Goal: Communication & Community: Answer question/provide support

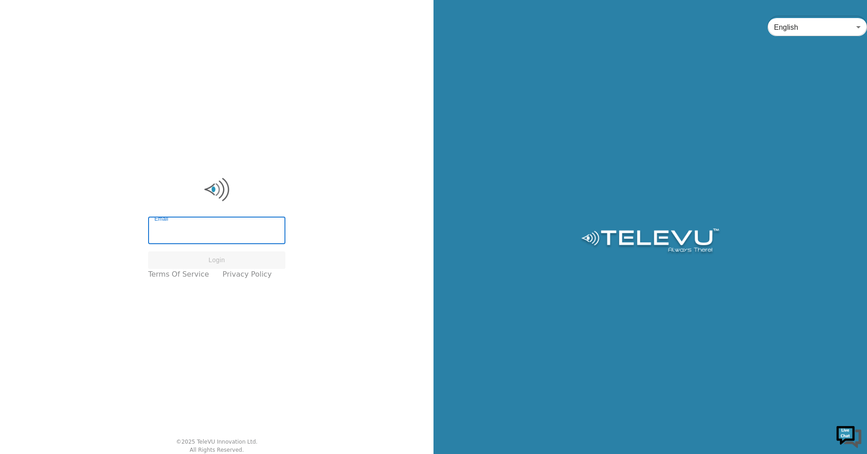
type input "[EMAIL_ADDRESS][DOMAIN_NAME]"
click at [257, 258] on button "Login" at bounding box center [216, 261] width 137 height 18
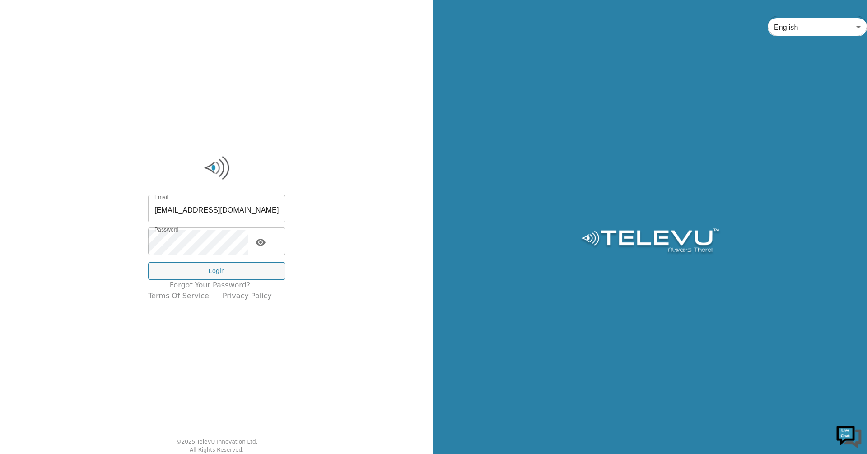
click at [262, 248] on button "toggle password visibility" at bounding box center [261, 243] width 18 height 18
click at [251, 264] on button "Login" at bounding box center [216, 271] width 137 height 18
click at [226, 274] on button "Login" at bounding box center [216, 271] width 137 height 18
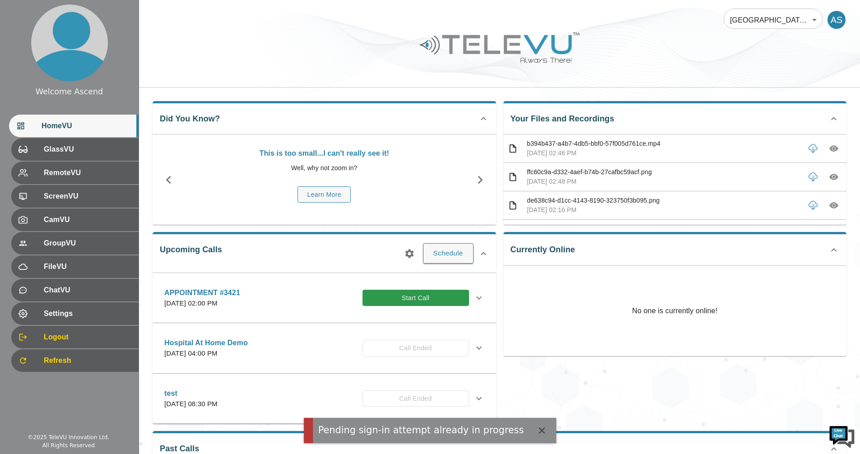
click at [435, 292] on button "Start Call" at bounding box center [416, 298] width 107 height 17
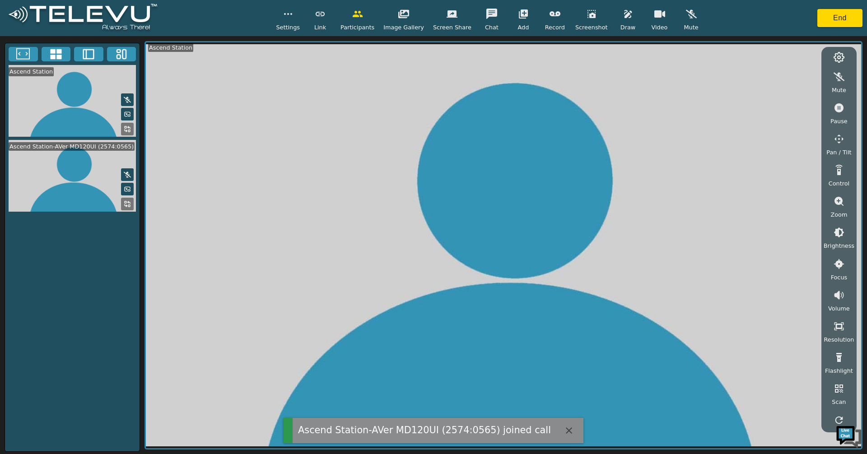
click at [53, 54] on icon at bounding box center [56, 54] width 14 height 14
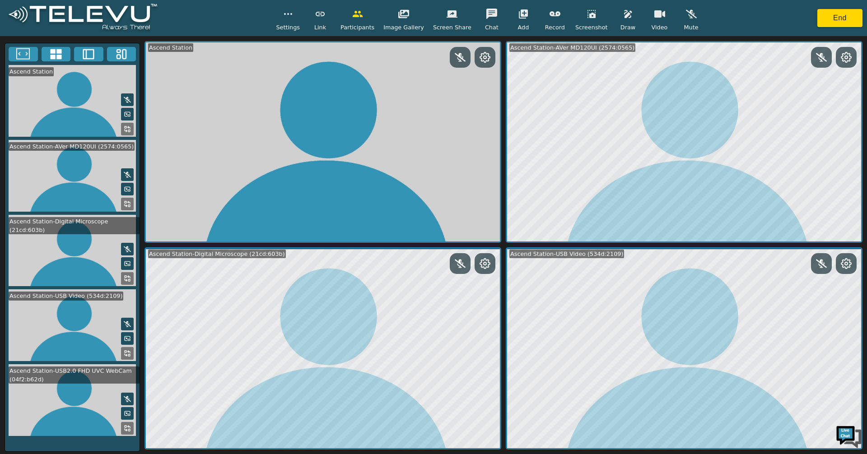
click at [124, 426] on icon at bounding box center [127, 428] width 7 height 7
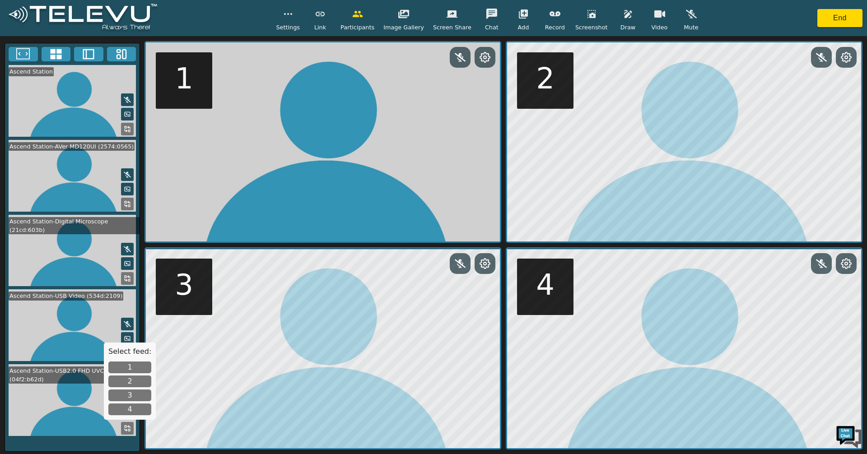
click at [127, 413] on button "4" at bounding box center [129, 410] width 43 height 12
